Goal: Task Accomplishment & Management: Manage account settings

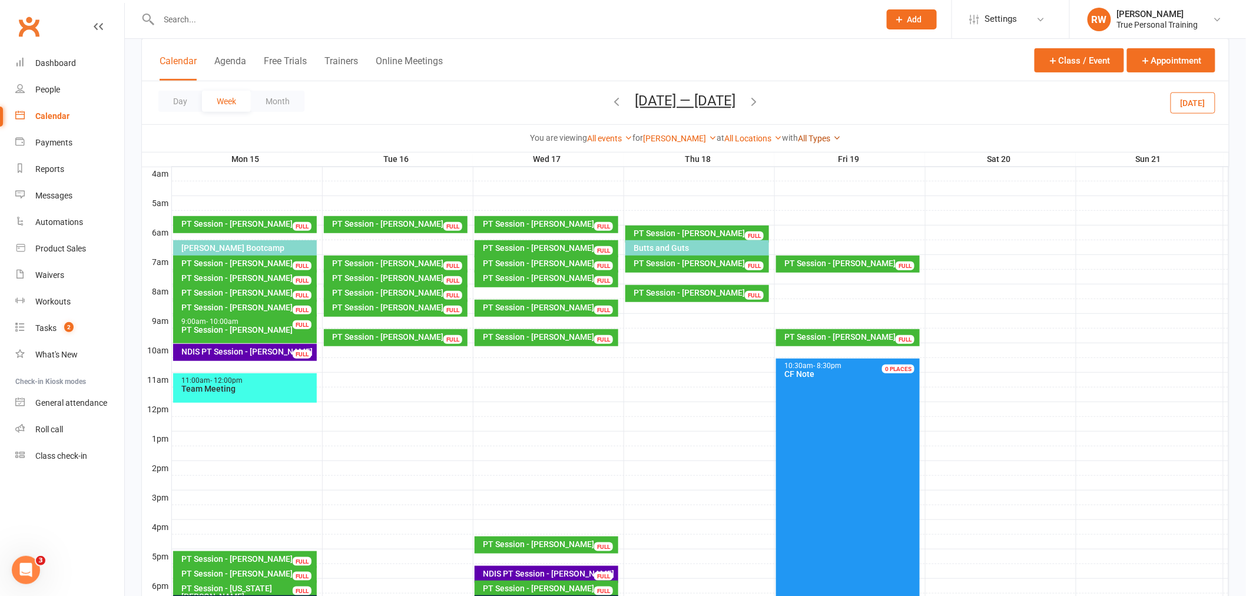
scroll to position [191, 0]
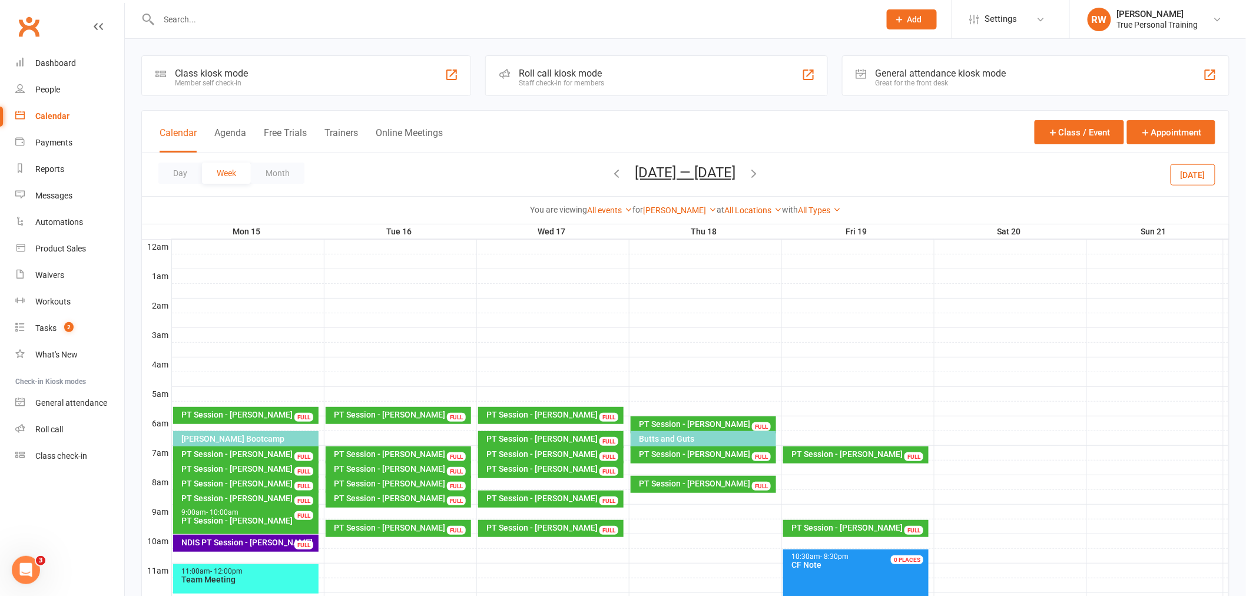
click at [510, 141] on div "Calendar Agenda Free Trials Trainers Online Meetings Class / Event Appointment" at bounding box center [685, 132] width 1087 height 42
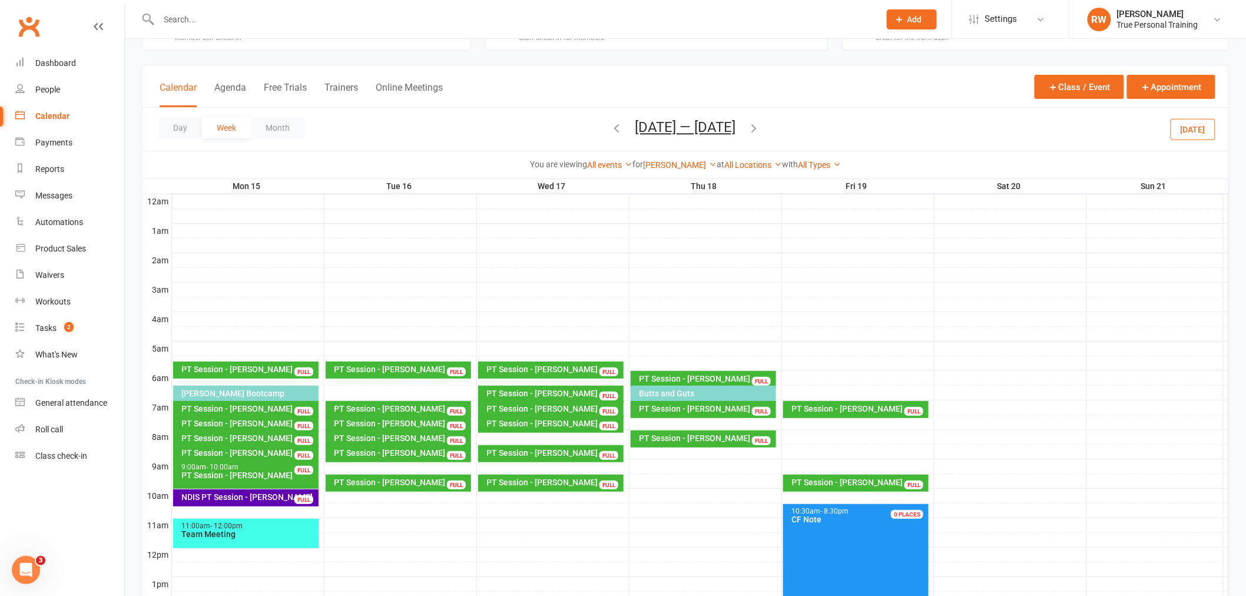
scroll to position [65, 0]
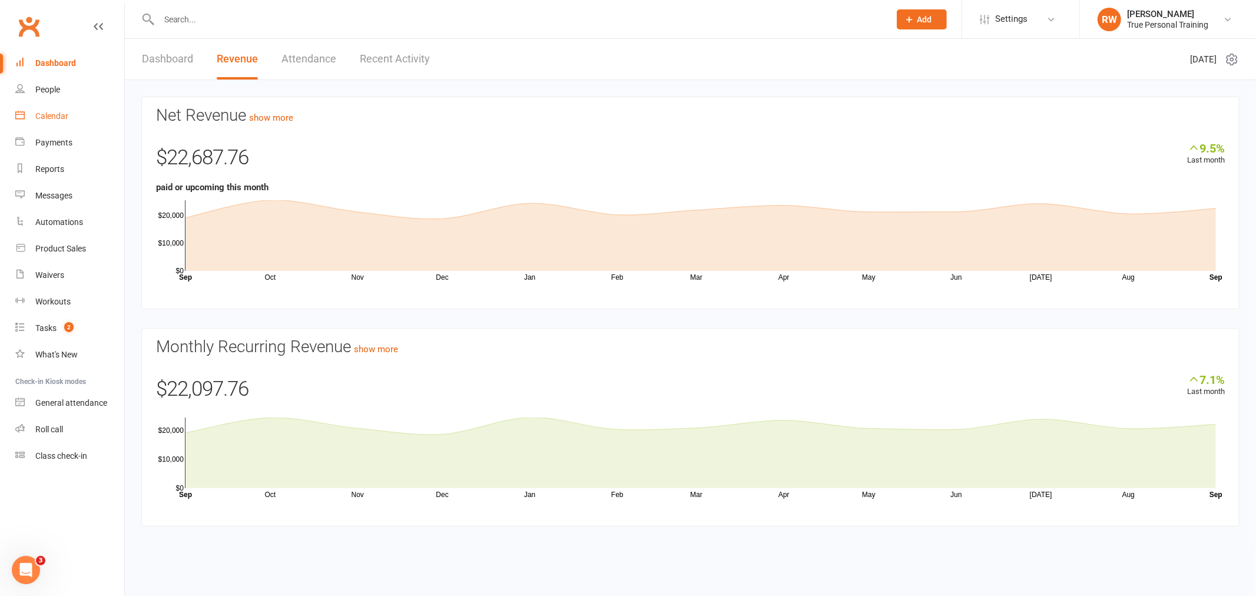
click at [58, 108] on link "Calendar" at bounding box center [69, 116] width 109 height 27
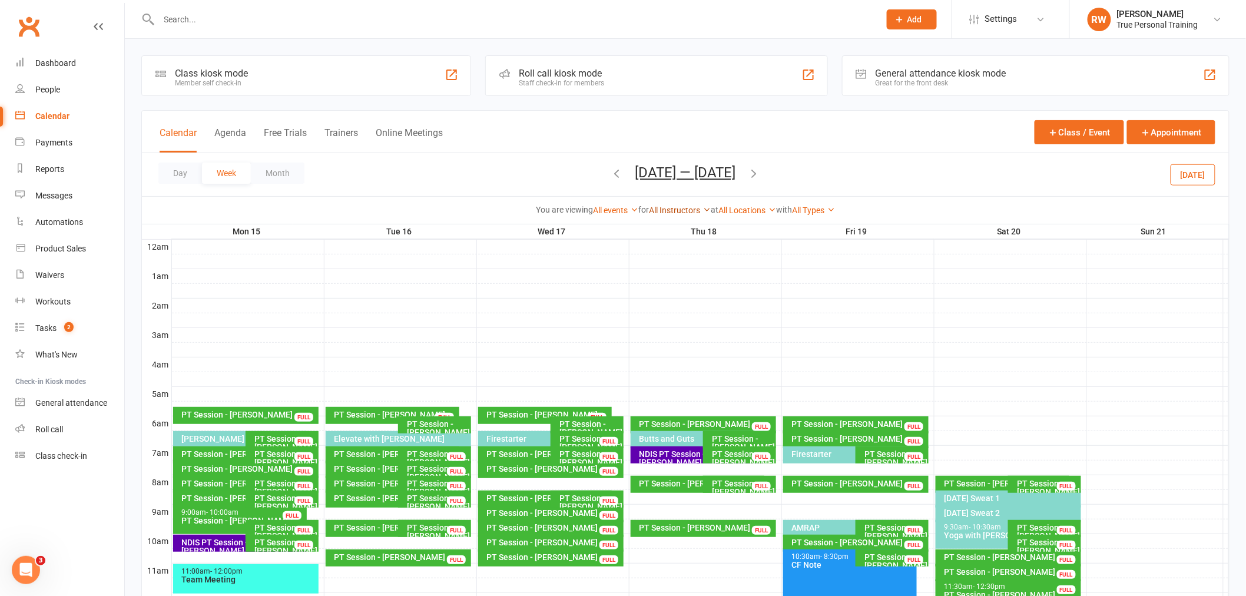
click at [650, 207] on link "All Instructors" at bounding box center [680, 210] width 62 height 9
click at [661, 261] on link "[PERSON_NAME]" at bounding box center [652, 256] width 117 height 24
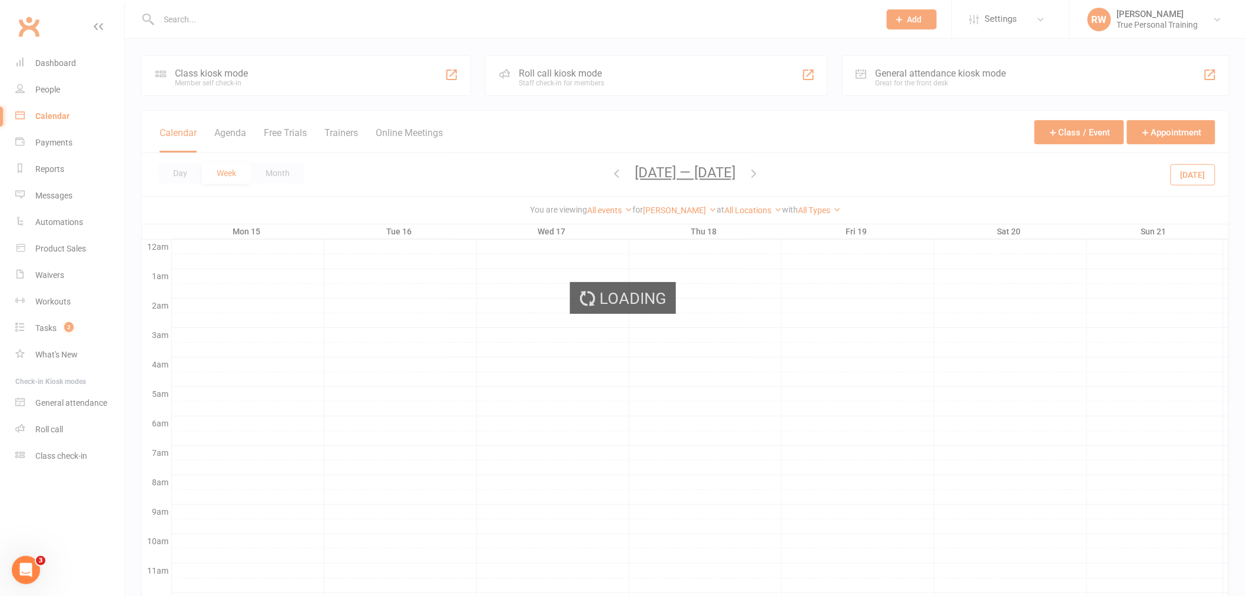
click at [614, 175] on div "Loading" at bounding box center [623, 298] width 1246 height 596
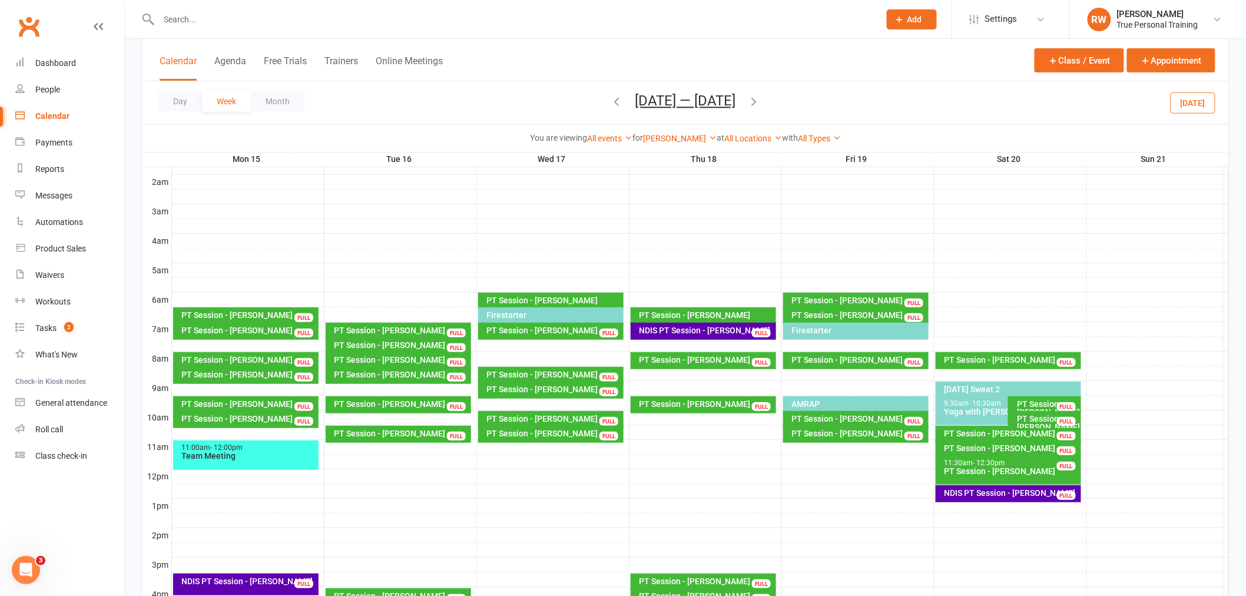
scroll to position [131, 0]
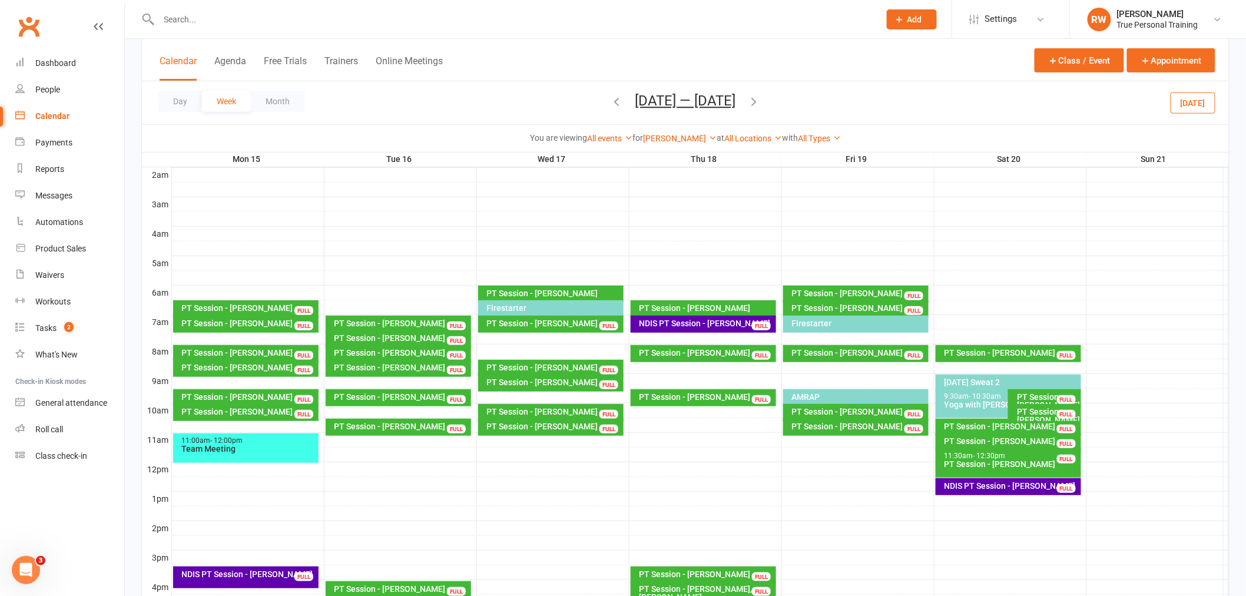
click at [1049, 413] on div "PT Session - [PERSON_NAME]" at bounding box center [1048, 416] width 62 height 16
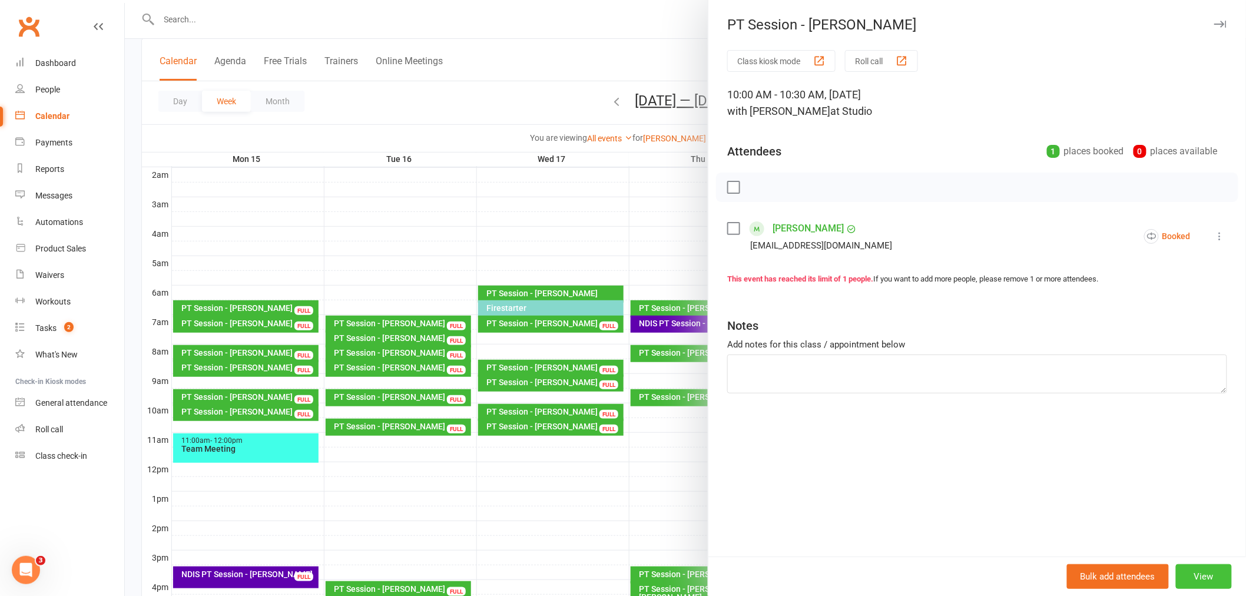
click at [1208, 570] on button "View" at bounding box center [1204, 576] width 56 height 25
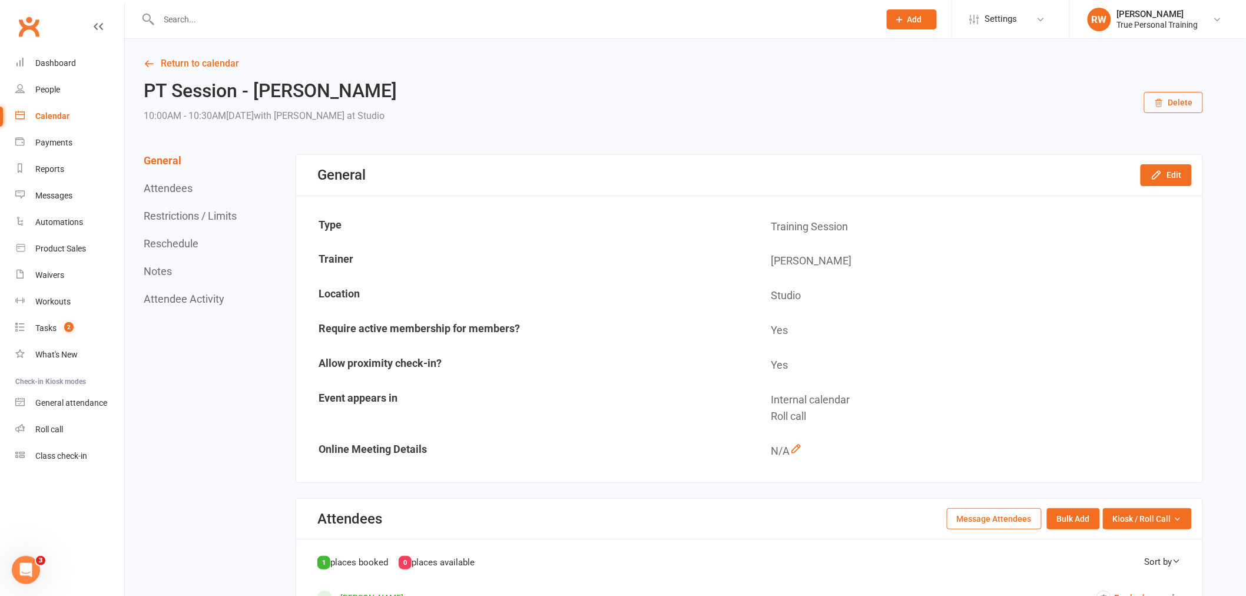
click at [1182, 109] on button "Delete" at bounding box center [1173, 102] width 59 height 21
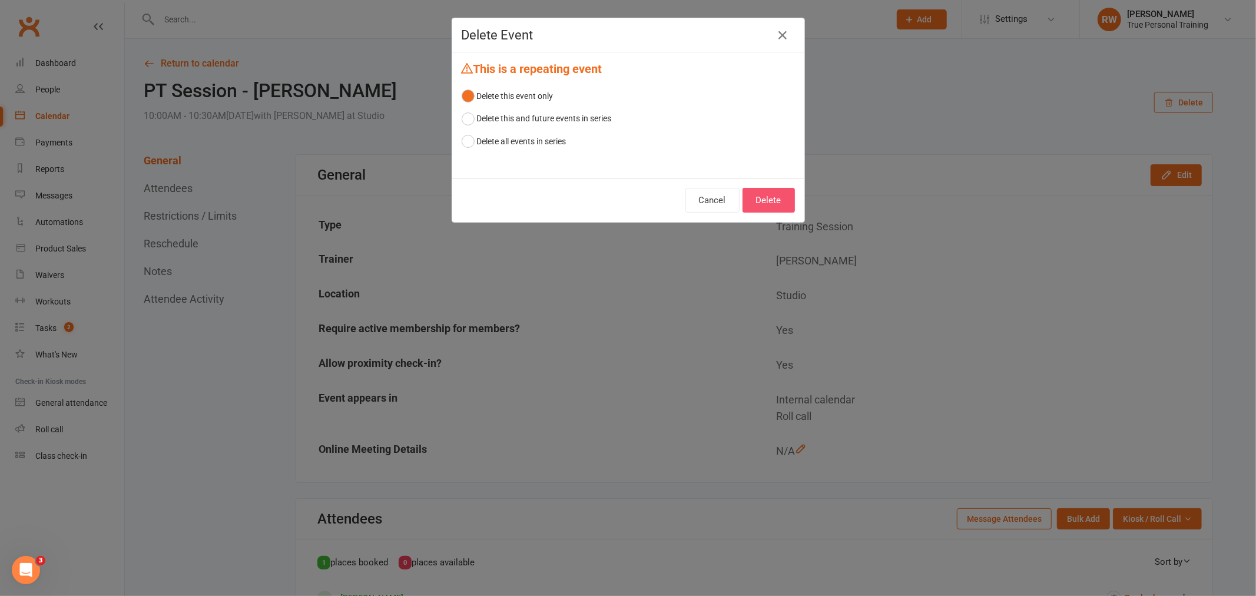
click at [768, 206] on button "Delete" at bounding box center [769, 200] width 52 height 25
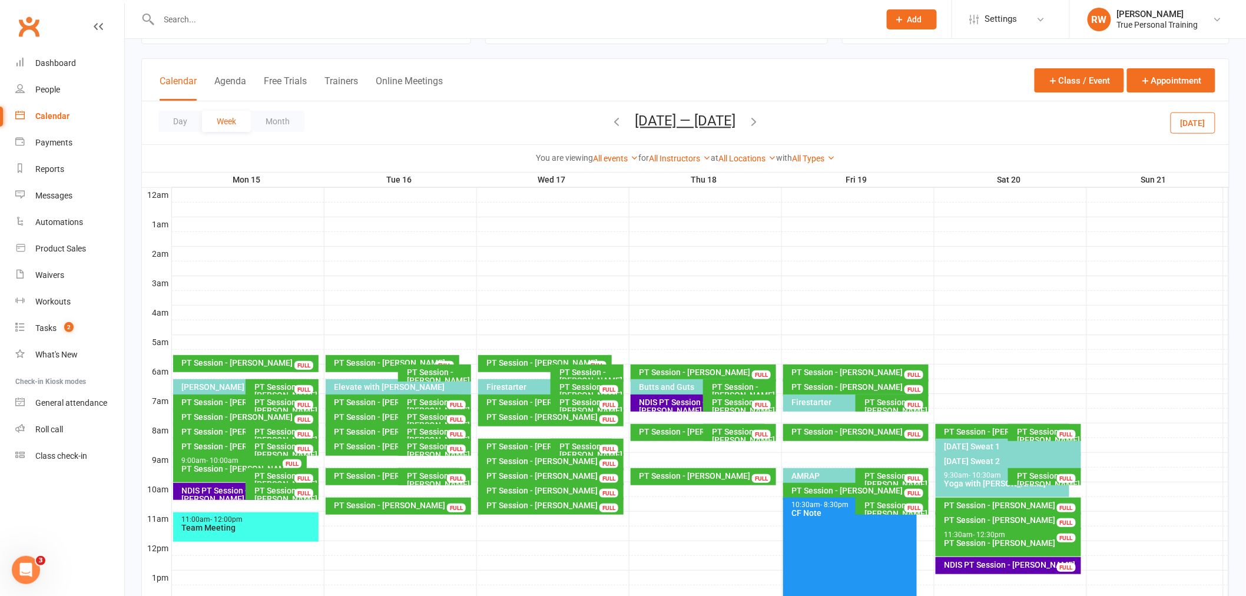
scroll to position [131, 0]
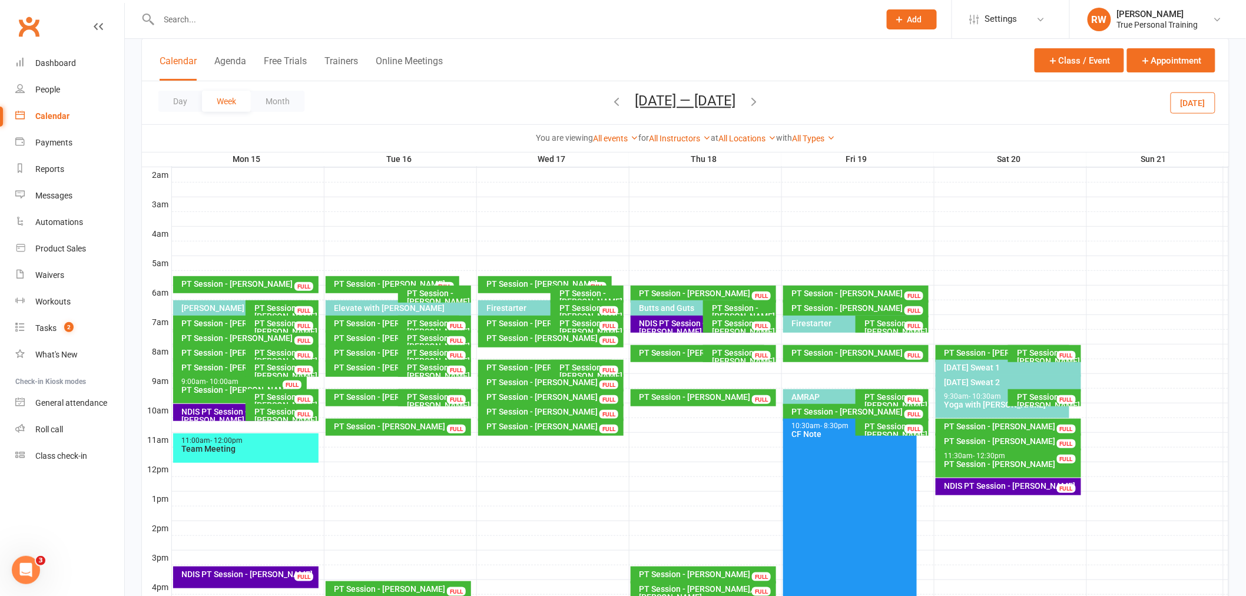
click at [964, 396] on div "9:30am - 10:30am" at bounding box center [1006, 397] width 124 height 8
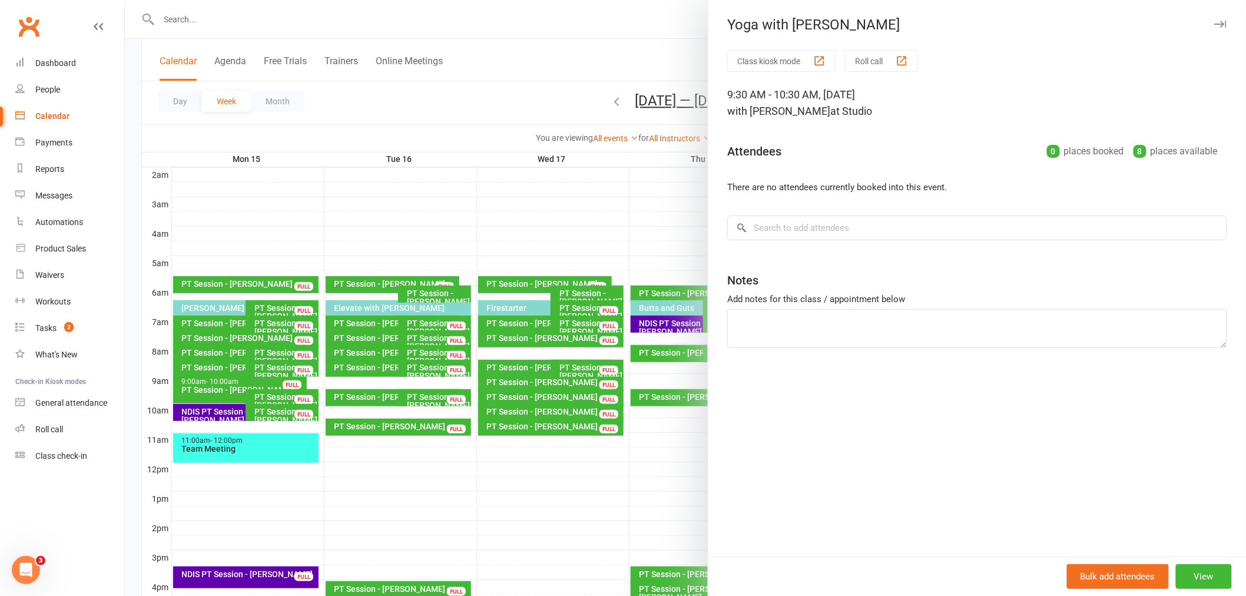
click at [654, 226] on div at bounding box center [685, 298] width 1121 height 596
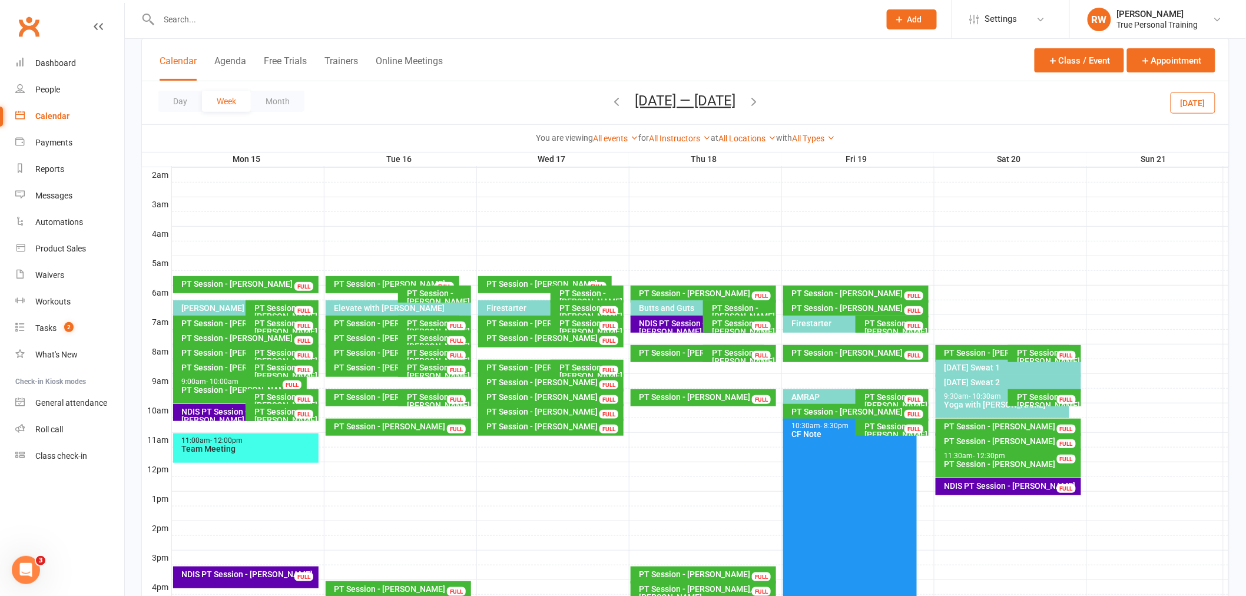
click at [615, 103] on icon "button" at bounding box center [617, 101] width 13 height 13
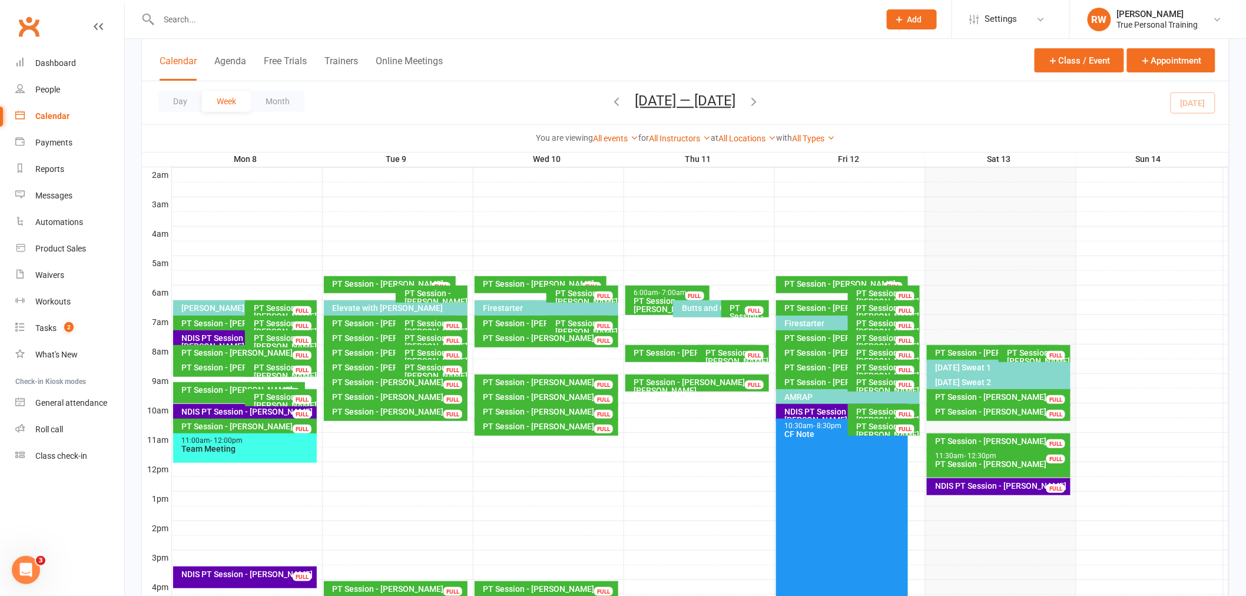
click at [981, 408] on div "PT Session - [PERSON_NAME]" at bounding box center [1002, 412] width 134 height 8
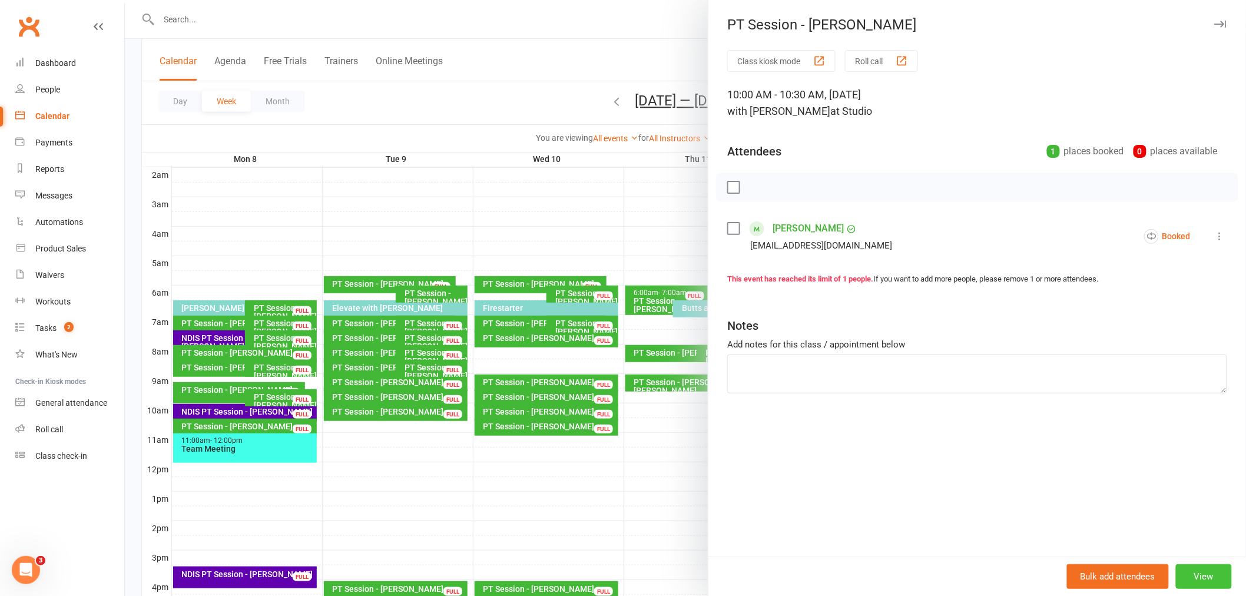
click at [1205, 568] on button "View" at bounding box center [1204, 576] width 56 height 25
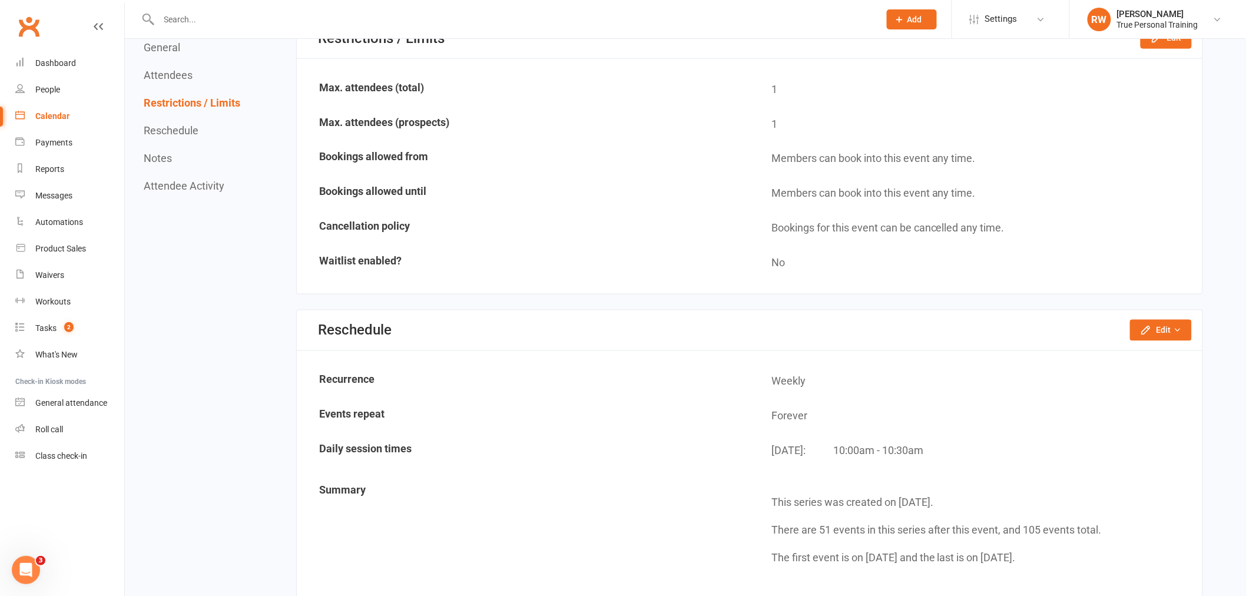
scroll to position [720, 0]
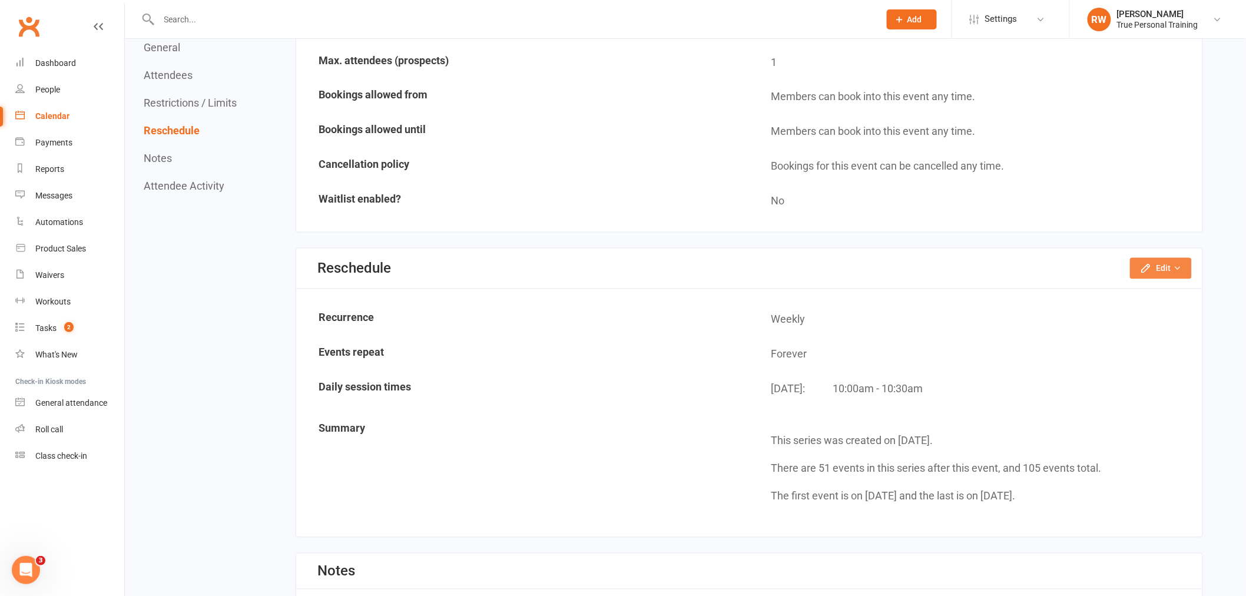
click at [1149, 265] on icon "button" at bounding box center [1146, 269] width 12 height 12
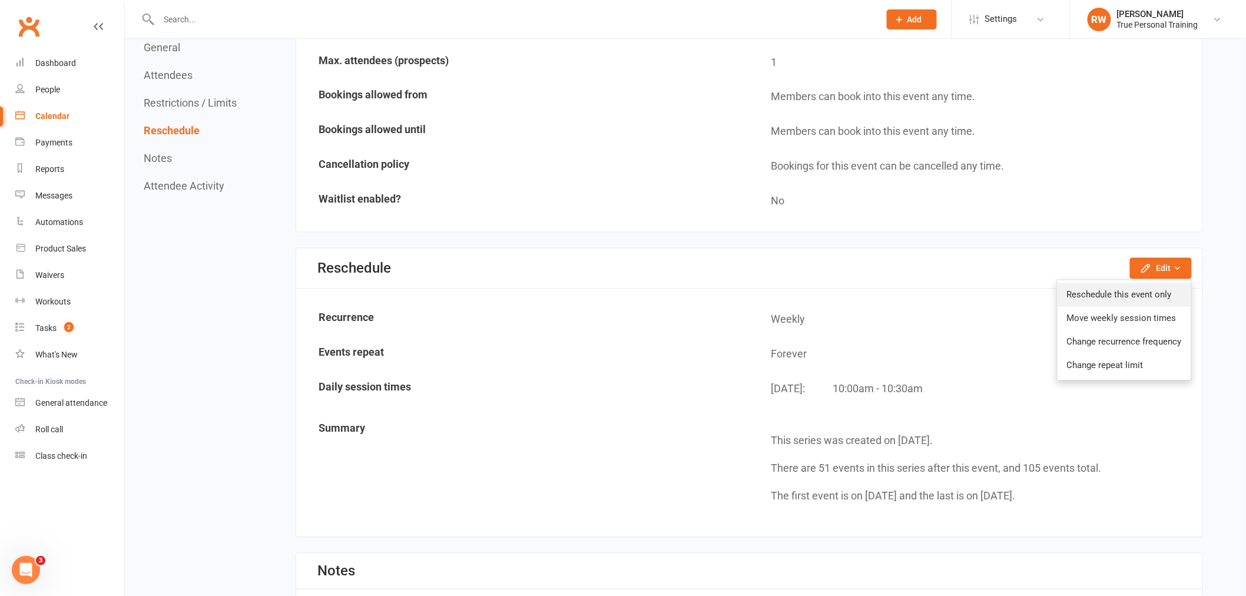
click at [1138, 287] on link "Reschedule this event only" at bounding box center [1125, 295] width 134 height 24
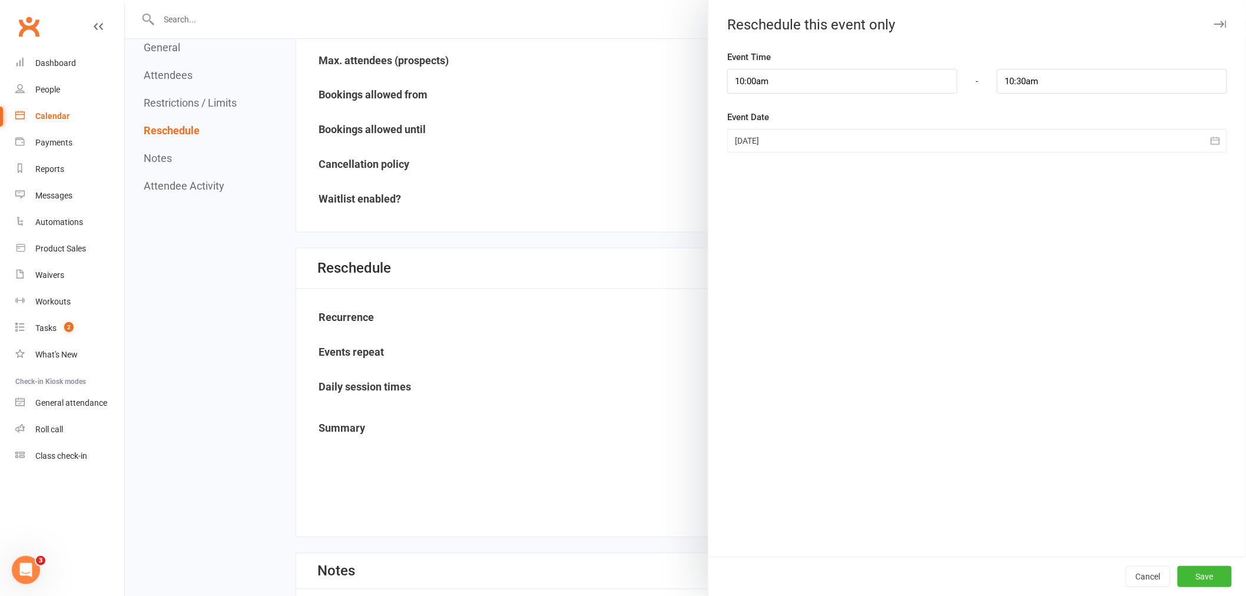
click at [793, 144] on div at bounding box center [977, 141] width 500 height 24
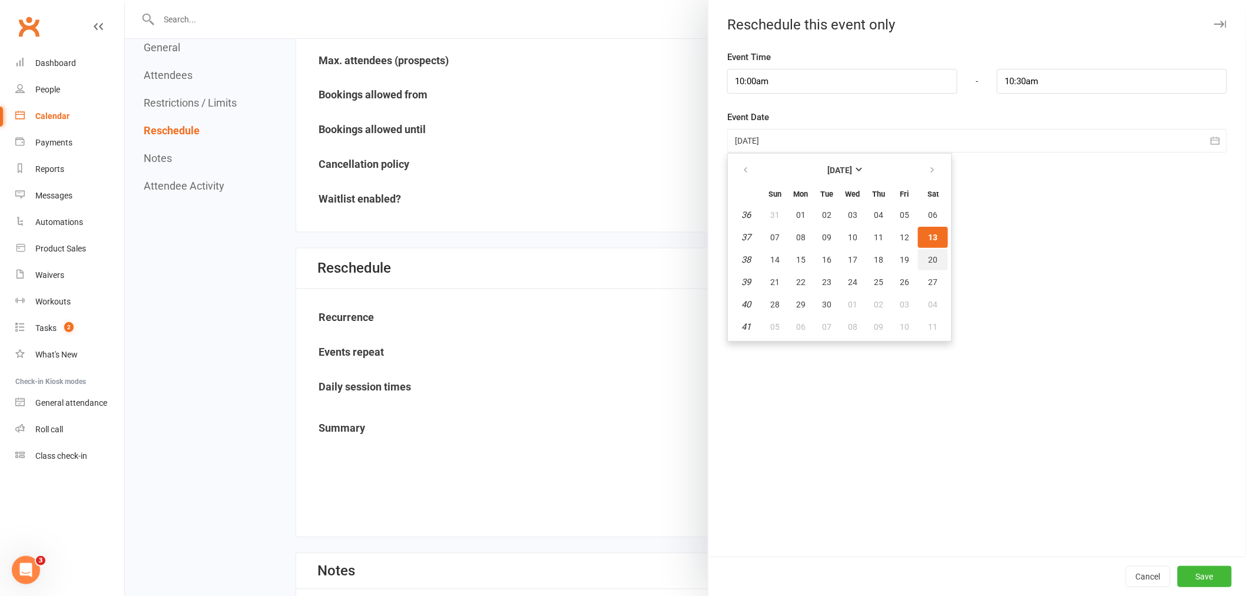
click at [918, 256] on button "20" at bounding box center [933, 259] width 30 height 21
type input "20 Sep 2025"
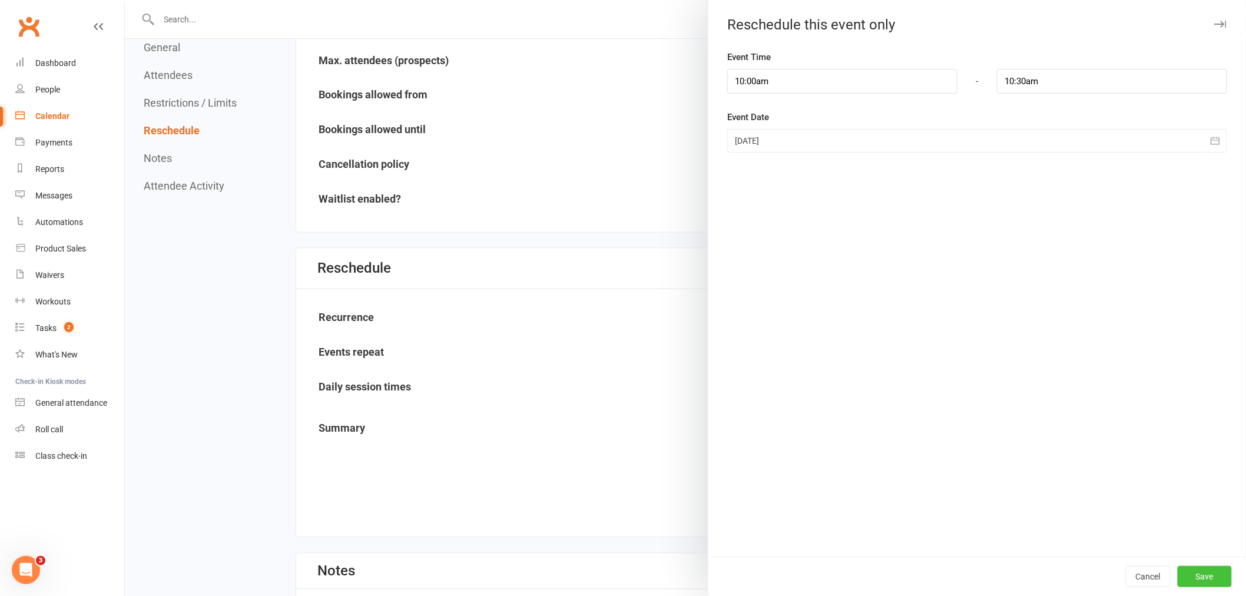
click at [1193, 581] on button "Save" at bounding box center [1205, 576] width 54 height 21
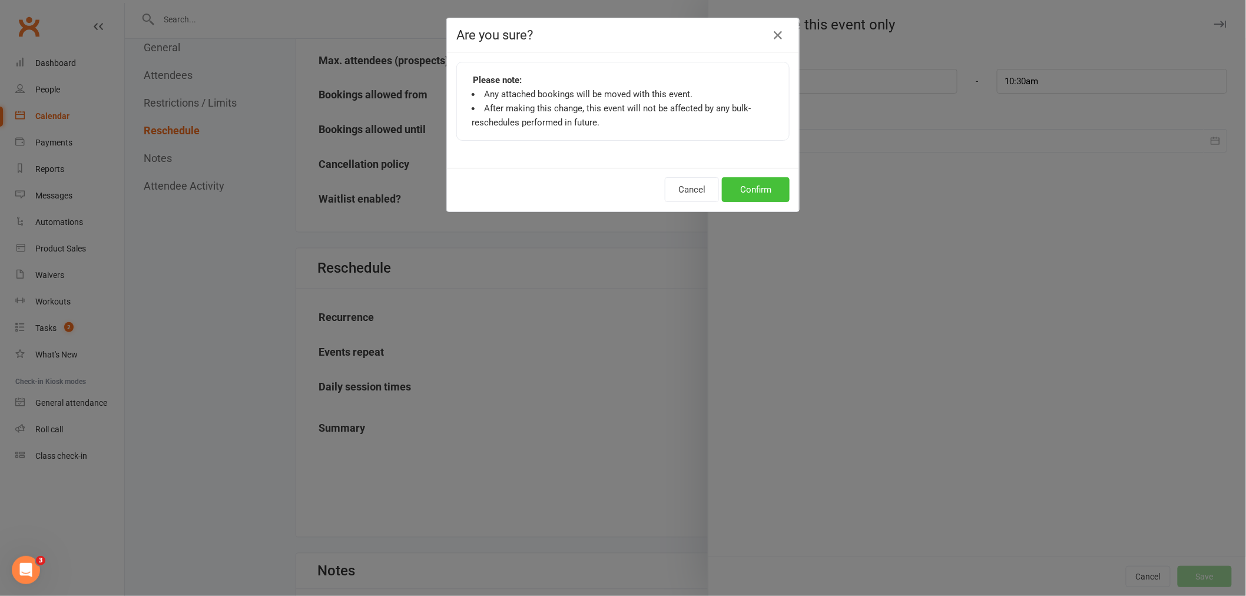
click at [754, 197] on button "Confirm" at bounding box center [756, 189] width 68 height 25
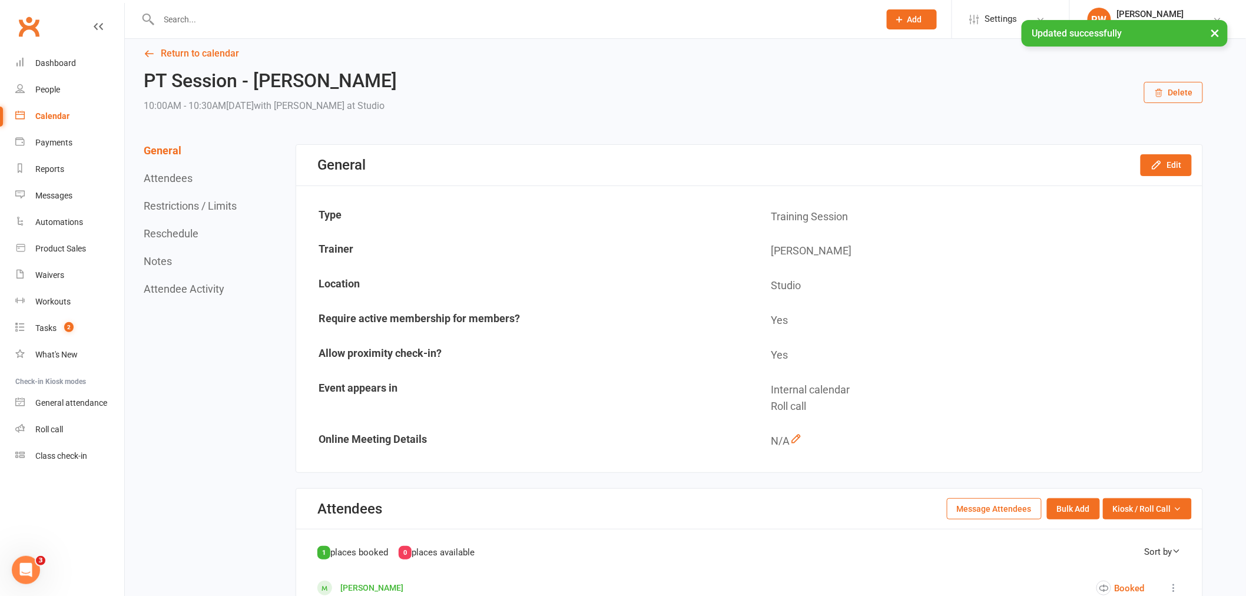
scroll to position [0, 0]
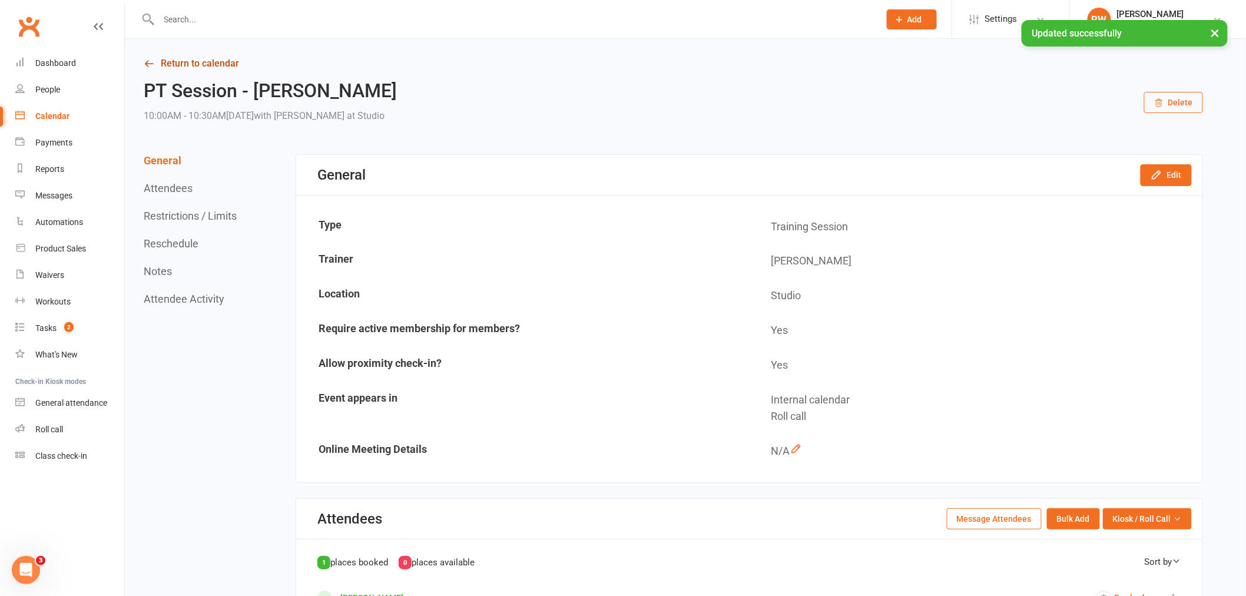
click at [231, 61] on link "Return to calendar" at bounding box center [674, 63] width 1060 height 16
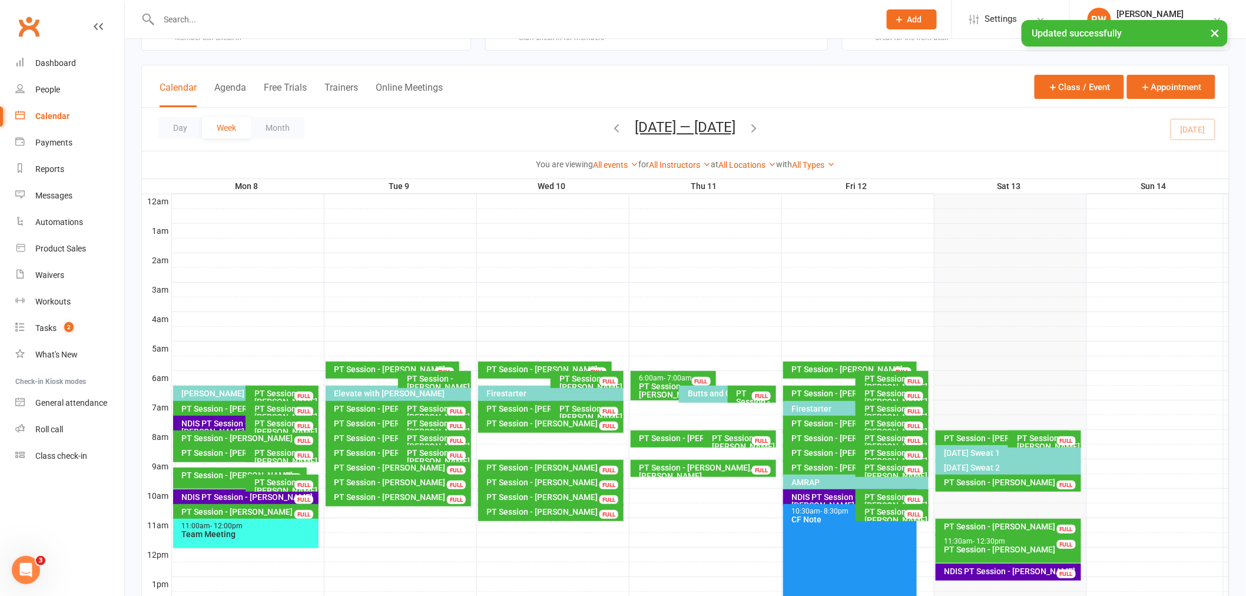
scroll to position [131, 0]
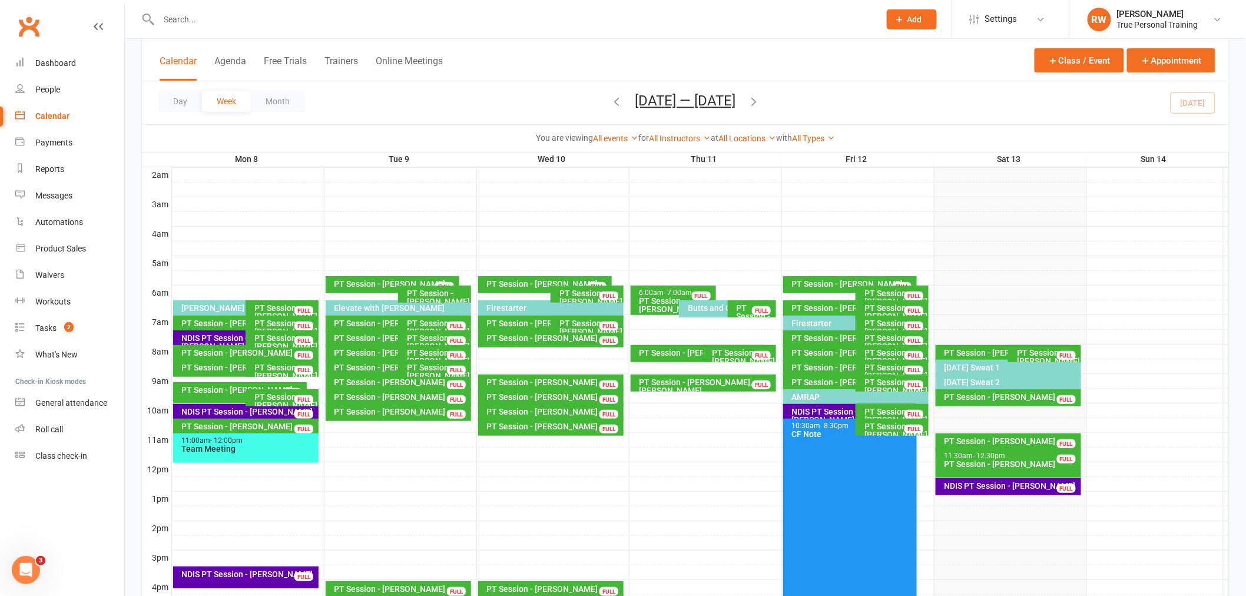
click at [1020, 486] on div "NDIS PT Session - Ben Haddock" at bounding box center [1011, 486] width 135 height 8
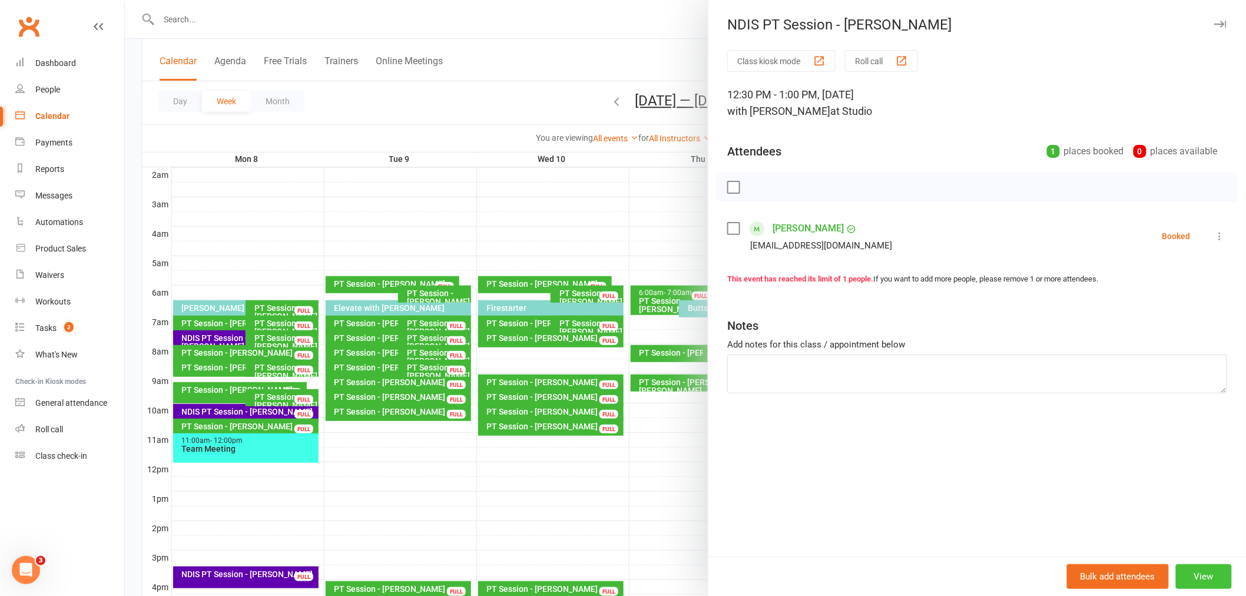
click at [1187, 568] on button "View" at bounding box center [1204, 576] width 56 height 25
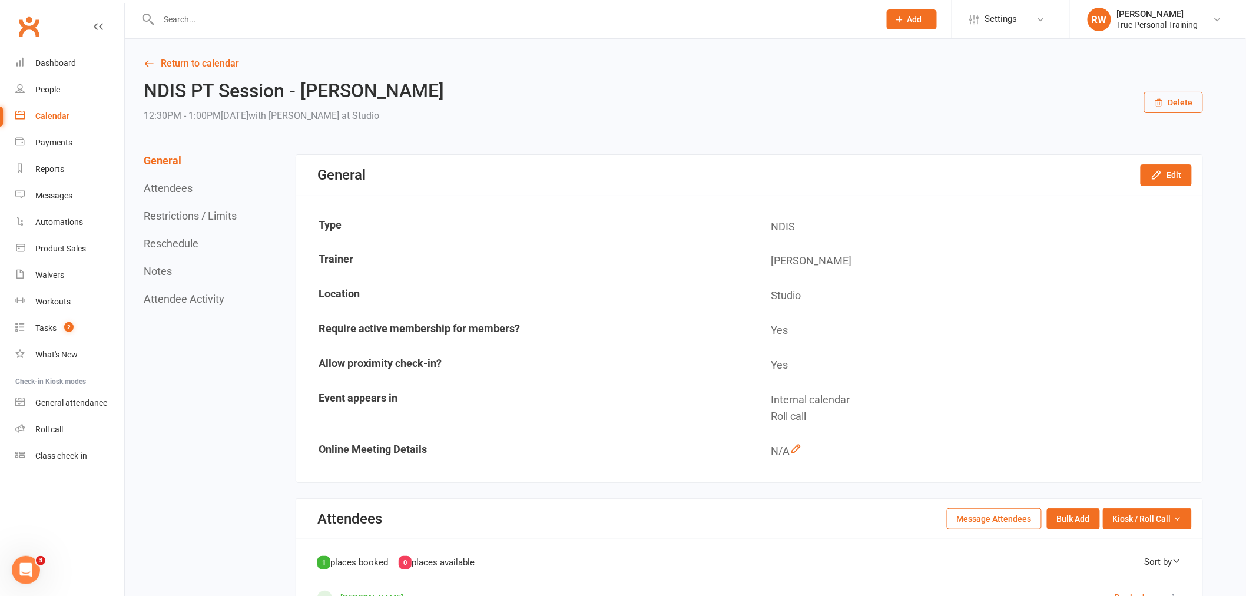
click at [1167, 107] on button "Delete" at bounding box center [1173, 102] width 59 height 21
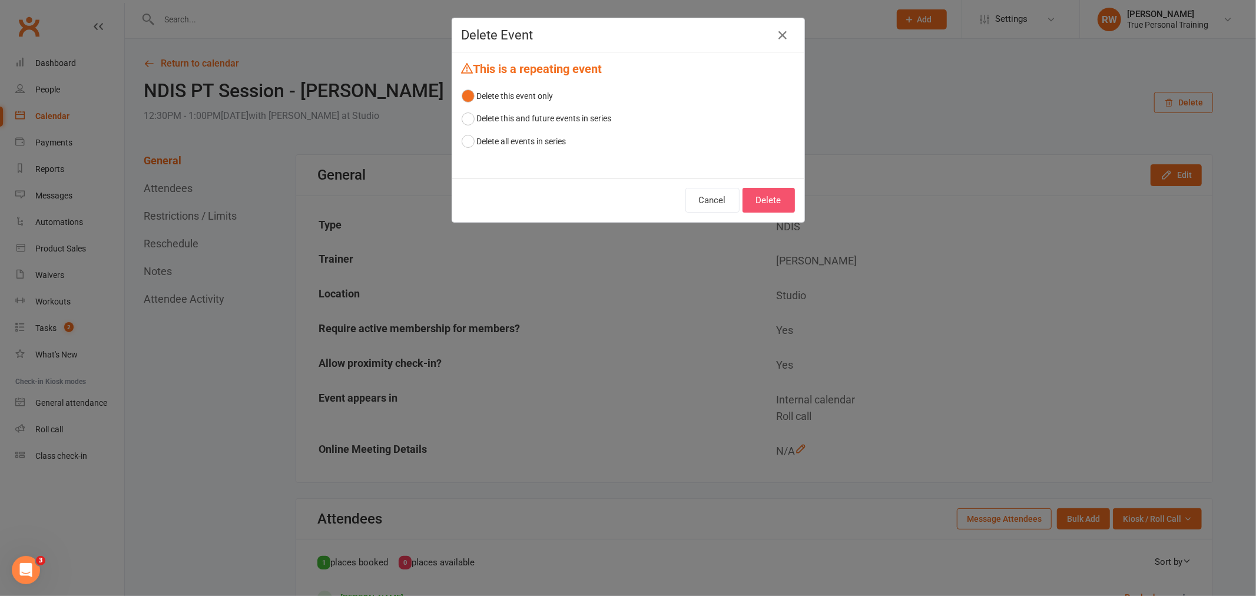
click at [767, 210] on button "Delete" at bounding box center [769, 200] width 52 height 25
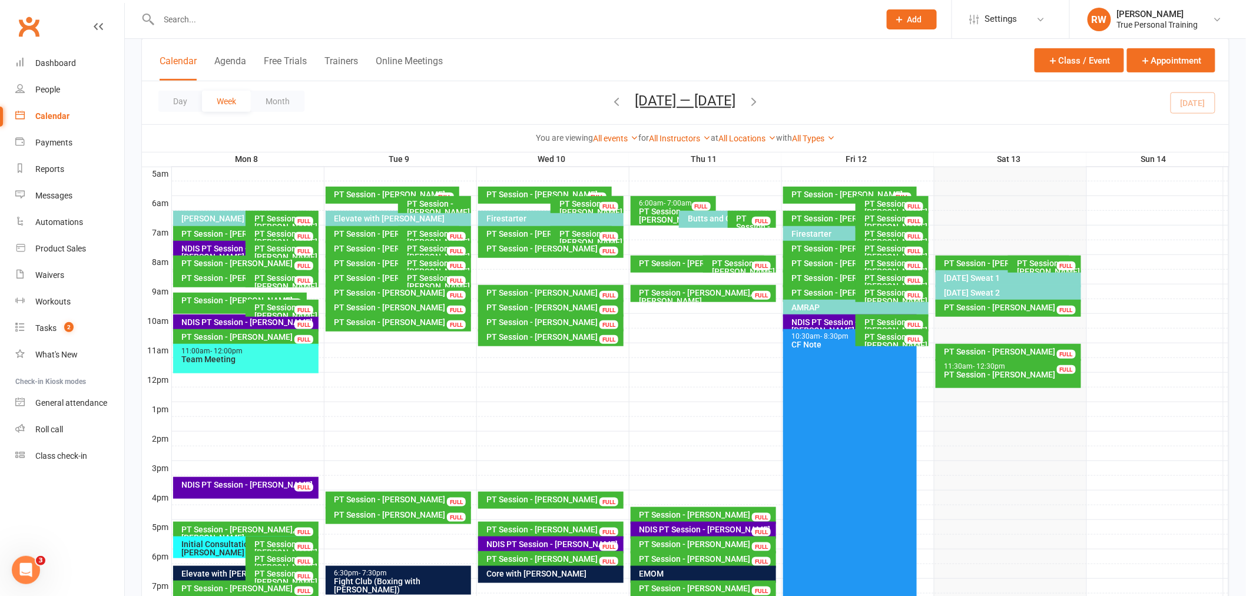
scroll to position [125, 0]
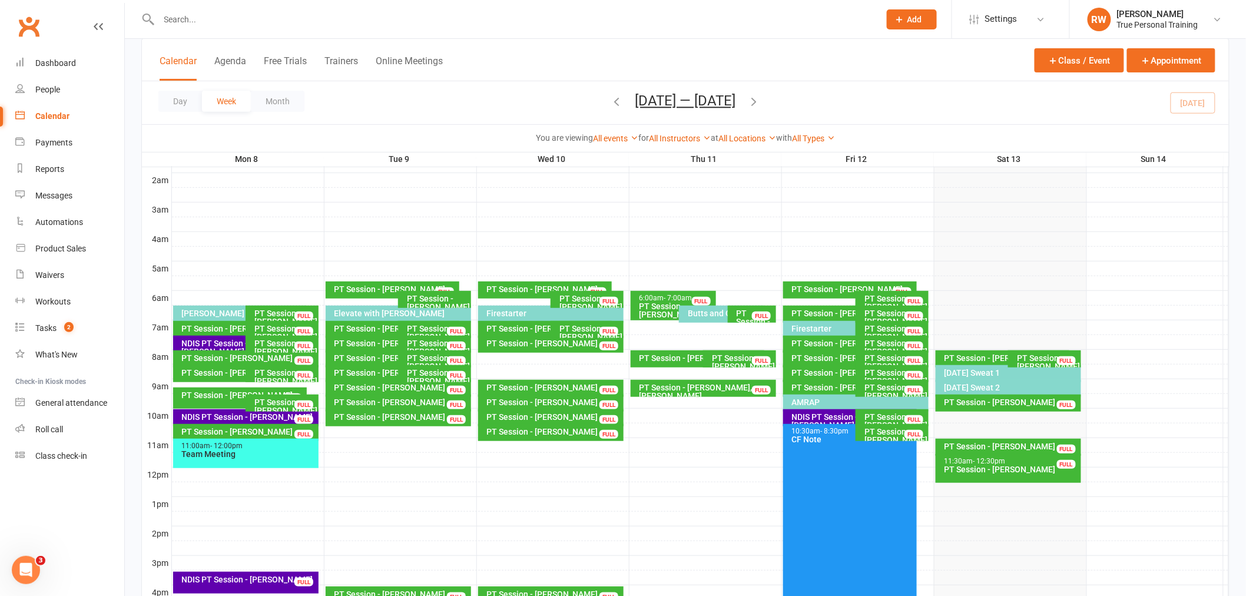
click at [979, 375] on div "Saturday Sweat 1" at bounding box center [1011, 373] width 135 height 8
